Goal: Information Seeking & Learning: Find contact information

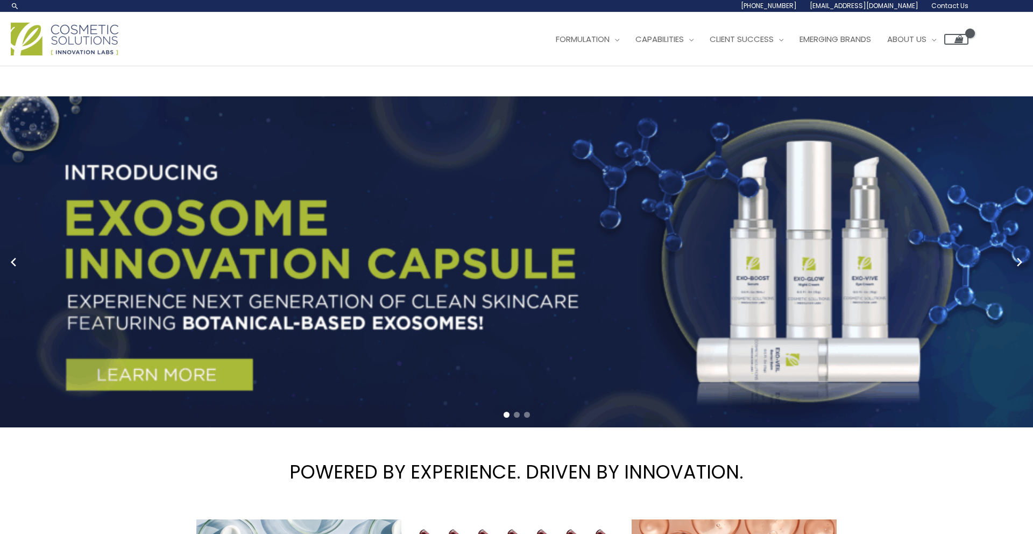
click at [953, 6] on span "Contact Us" at bounding box center [949, 5] width 37 height 9
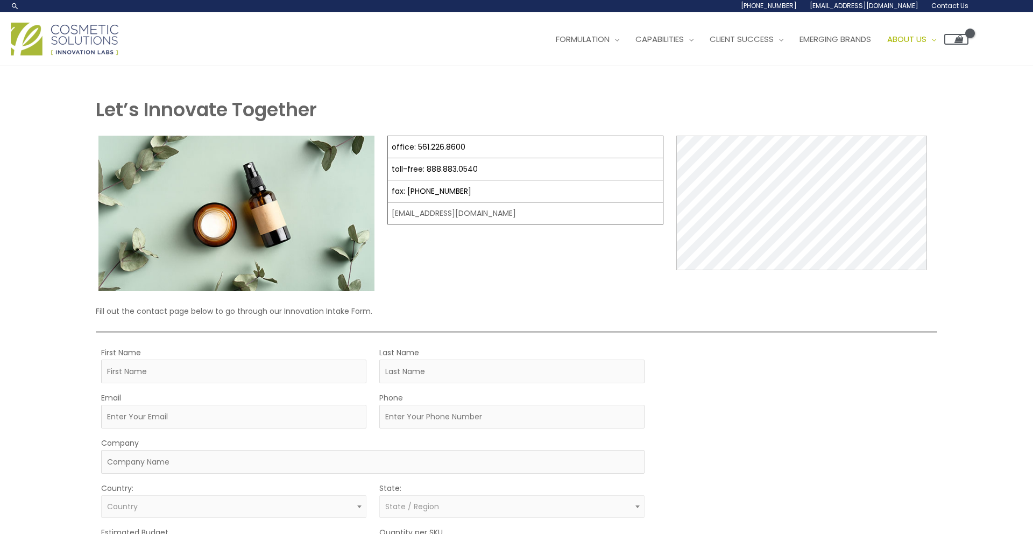
click at [494, 215] on td "[EMAIL_ADDRESS][DOMAIN_NAME]" at bounding box center [524, 213] width 275 height 22
copy div "[EMAIL_ADDRESS][DOMAIN_NAME]"
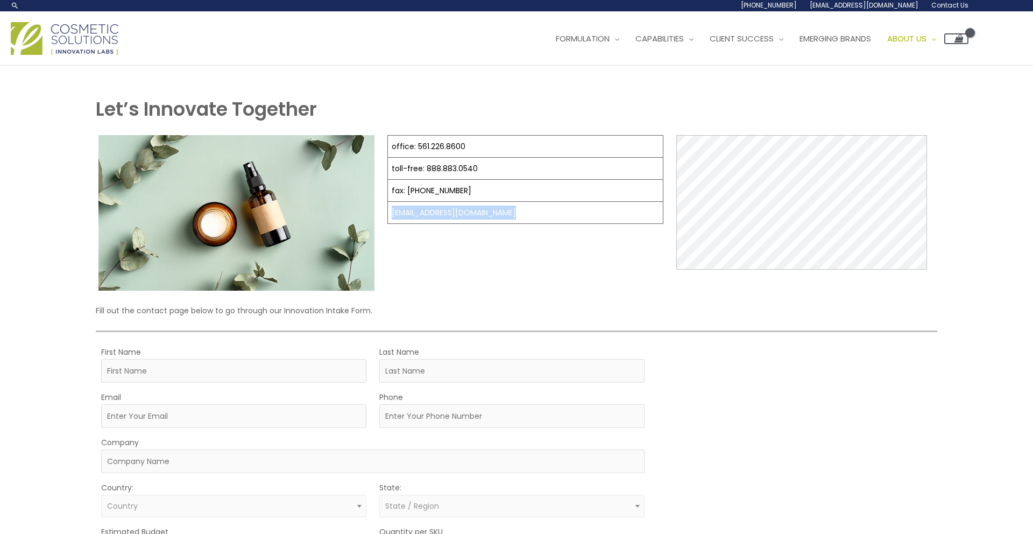
copy div "[EMAIL_ADDRESS][DOMAIN_NAME]"
drag, startPoint x: 464, startPoint y: 214, endPoint x: 555, endPoint y: 4, distance: 228.2
click at [0, 0] on div "Search... 1.888.883.0540 info@naturalskincare.com Contact Us Main Menu Formulat…" at bounding box center [516, 418] width 1033 height 839
